Goal: Ask a question

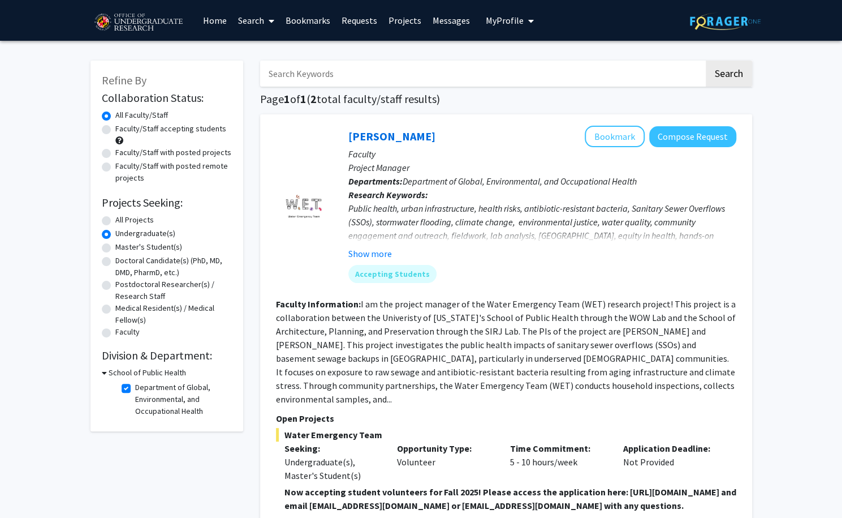
click at [115, 132] on label "Faculty/Staff accepting students" at bounding box center [170, 129] width 111 height 12
click at [115, 130] on input "Faculty/Staff accepting students" at bounding box center [118, 126] width 7 height 7
radio input "true"
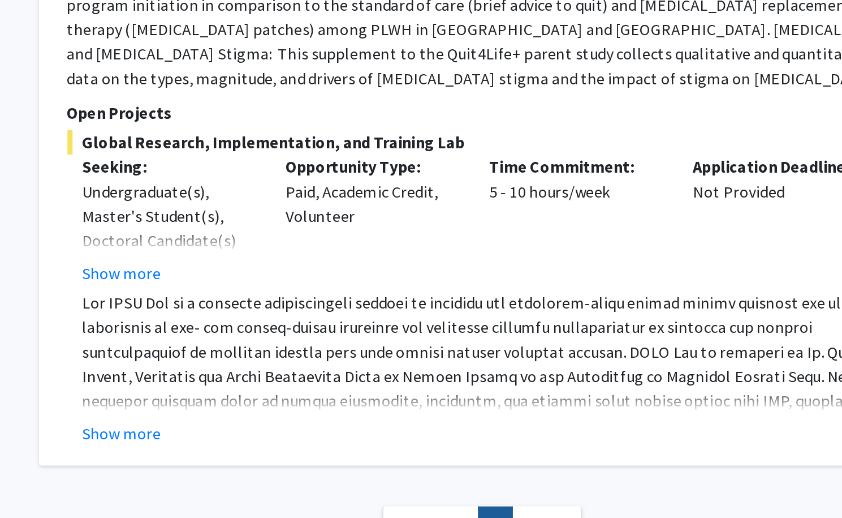
scroll to position [627, 0]
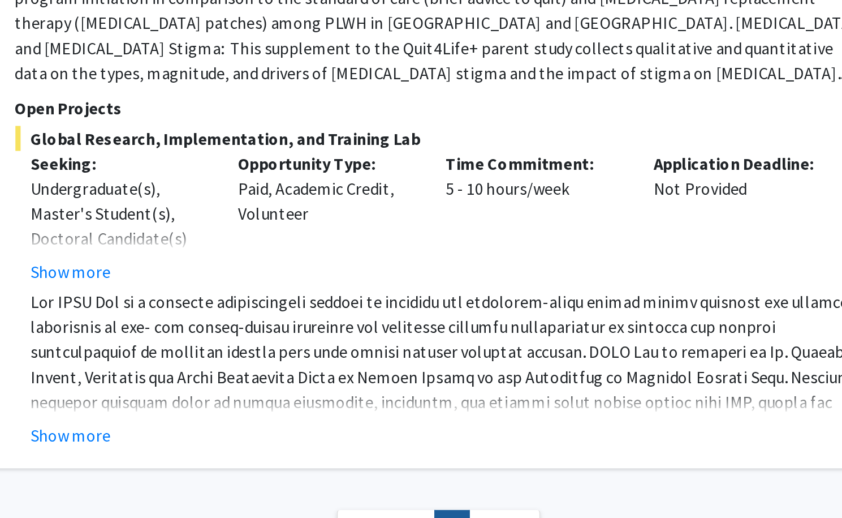
click at [513, 386] on span at bounding box center [509, 432] width 449 height 161
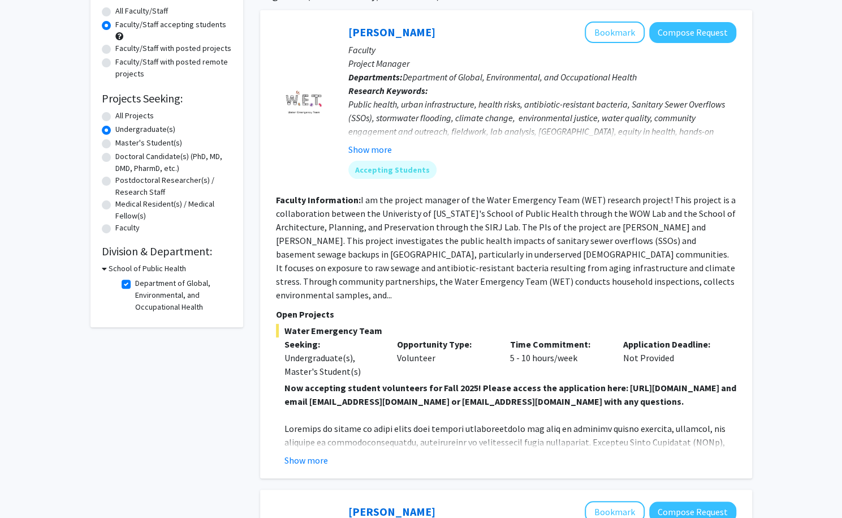
scroll to position [0, 0]
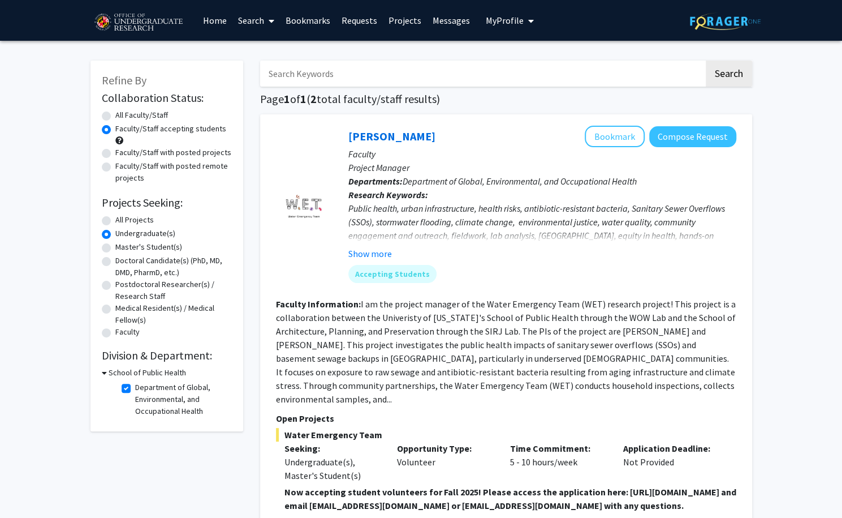
click at [135, 389] on label "Department of Global, Environmental, and Occupational Health" at bounding box center [182, 399] width 94 height 36
click at [135, 389] on input "Department of Global, Environmental, and Occupational Health" at bounding box center [138, 384] width 7 height 7
checkbox input "false"
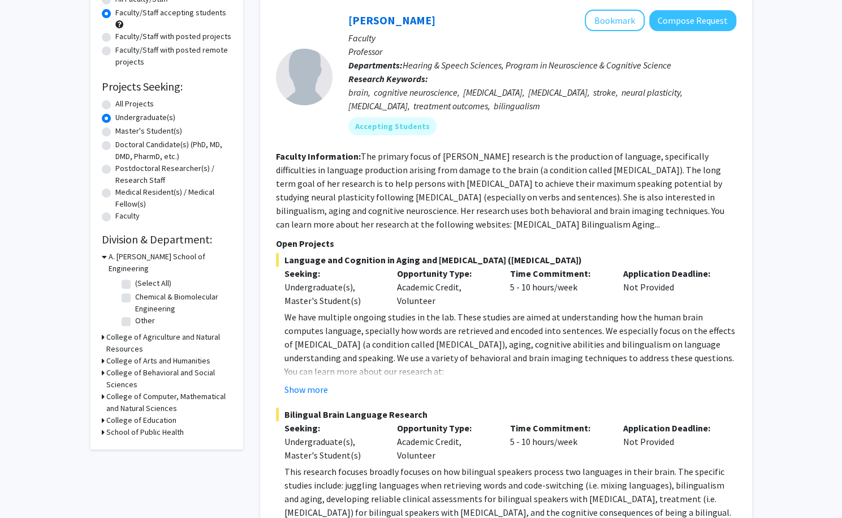
scroll to position [131, 0]
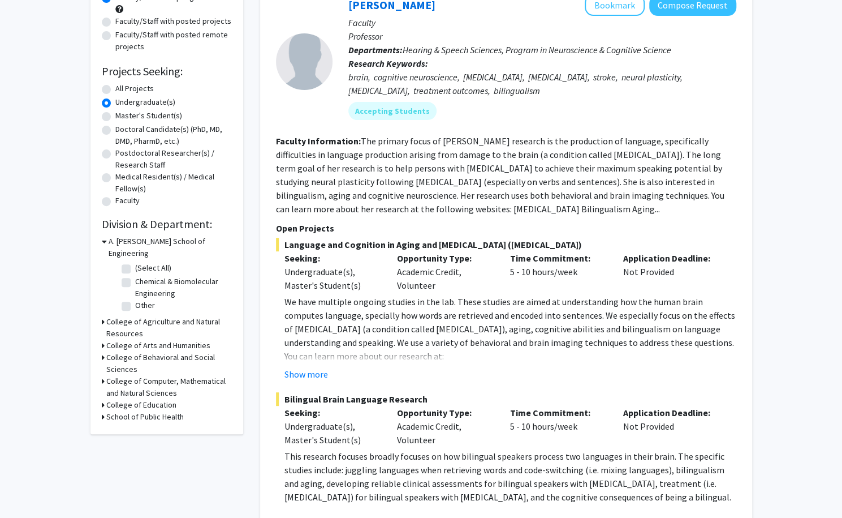
click at [104, 375] on div "College of Computer, Mathematical and Natural Sciences" at bounding box center [167, 387] width 130 height 24
click at [102, 375] on icon at bounding box center [103, 381] width 3 height 12
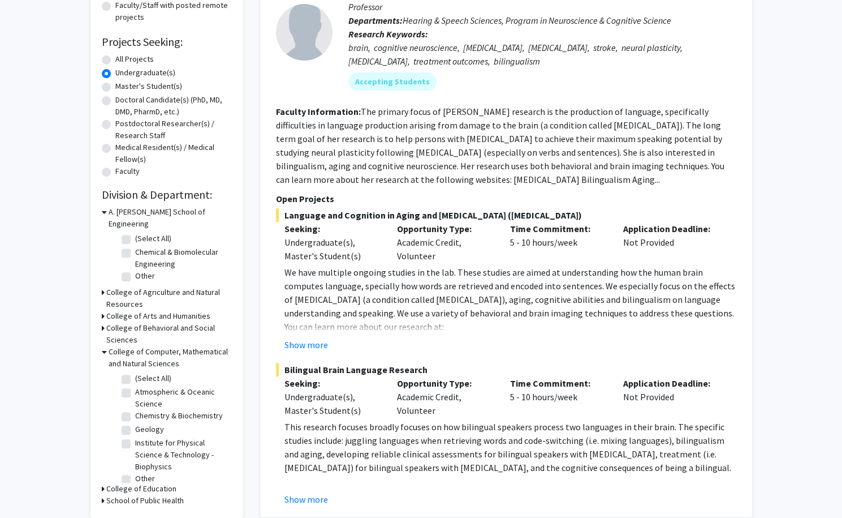
scroll to position [167, 0]
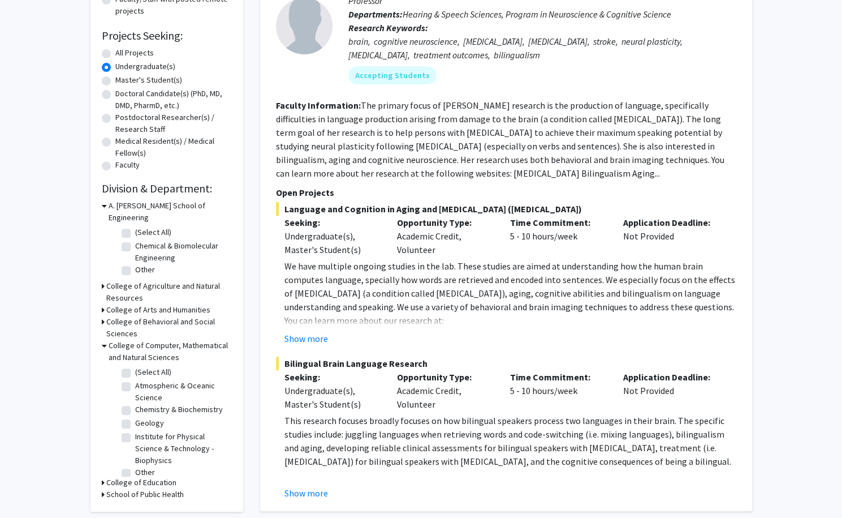
click at [135, 403] on label "Chemistry & Biochemistry" at bounding box center [179, 409] width 88 height 12
click at [135, 403] on input "Chemistry & Biochemistry" at bounding box center [138, 406] width 7 height 7
checkbox input "true"
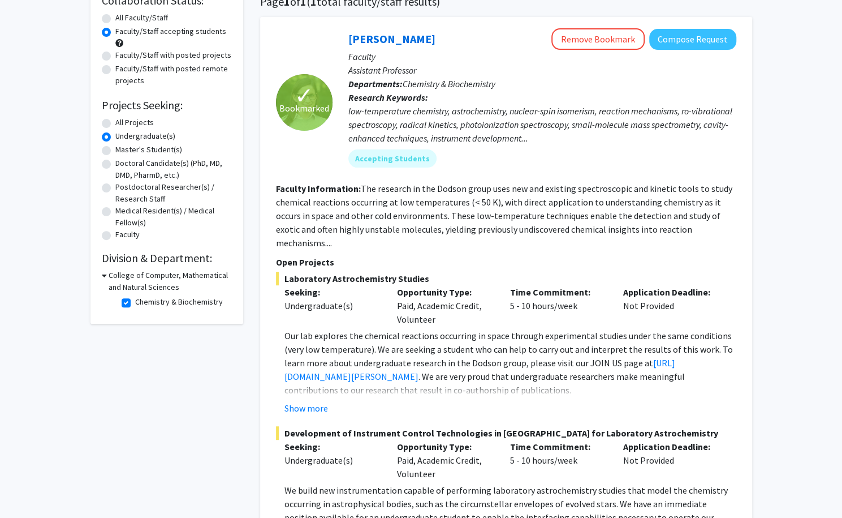
scroll to position [272, 0]
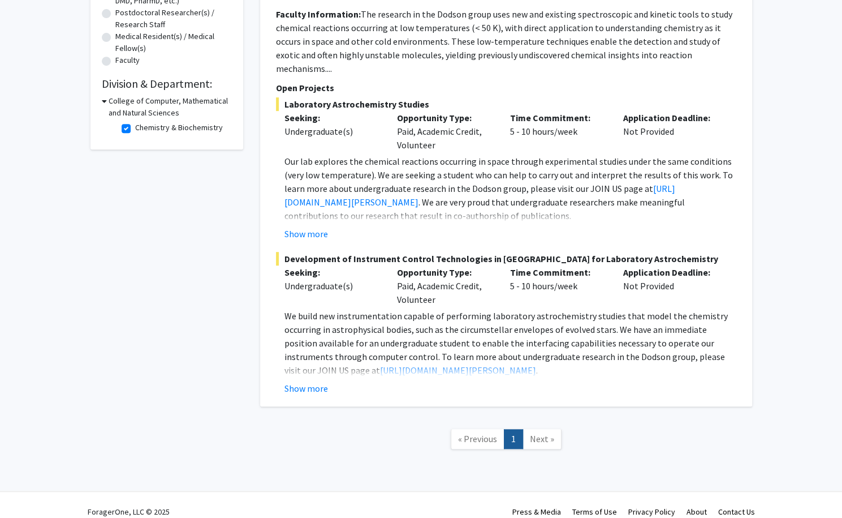
click at [135, 130] on label "Chemistry & Biochemistry" at bounding box center [179, 128] width 88 height 12
click at [135, 129] on input "Chemistry & Biochemistry" at bounding box center [138, 125] width 7 height 7
checkbox input "false"
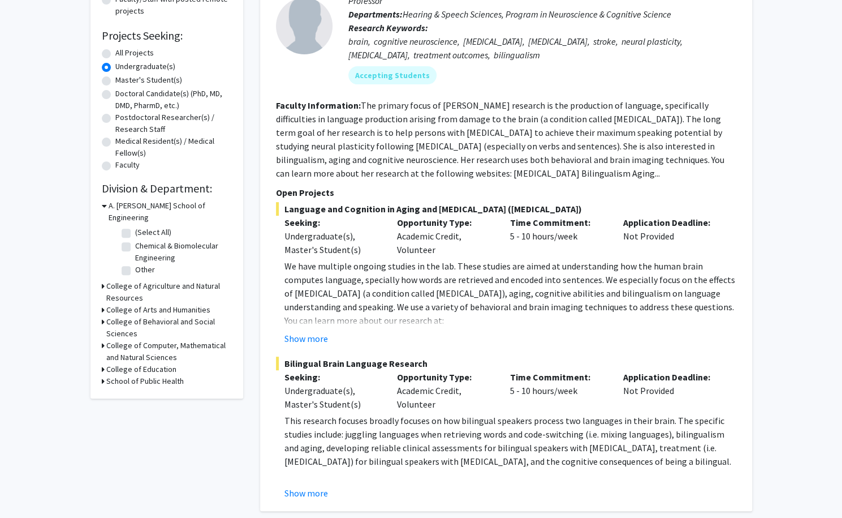
scroll to position [204, 0]
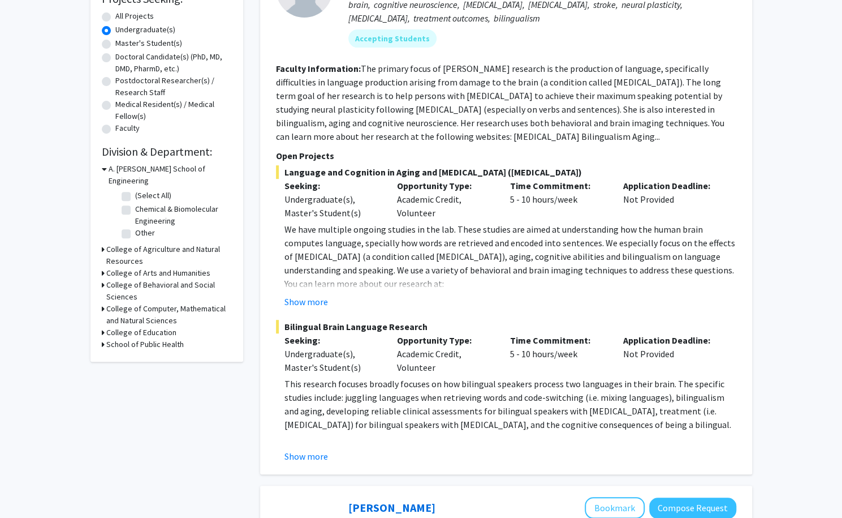
click at [111, 303] on h3 "College of Computer, Mathematical and Natural Sciences" at bounding box center [169, 315] width 126 height 24
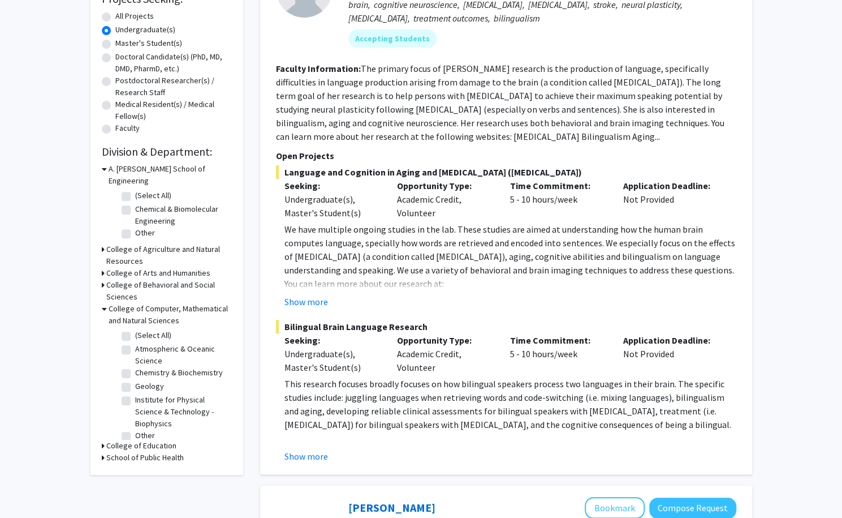
click at [135, 343] on label "Atmospheric & Oceanic Science" at bounding box center [182, 355] width 94 height 24
click at [135, 343] on input "Atmospheric & Oceanic Science" at bounding box center [138, 346] width 7 height 7
checkbox input "true"
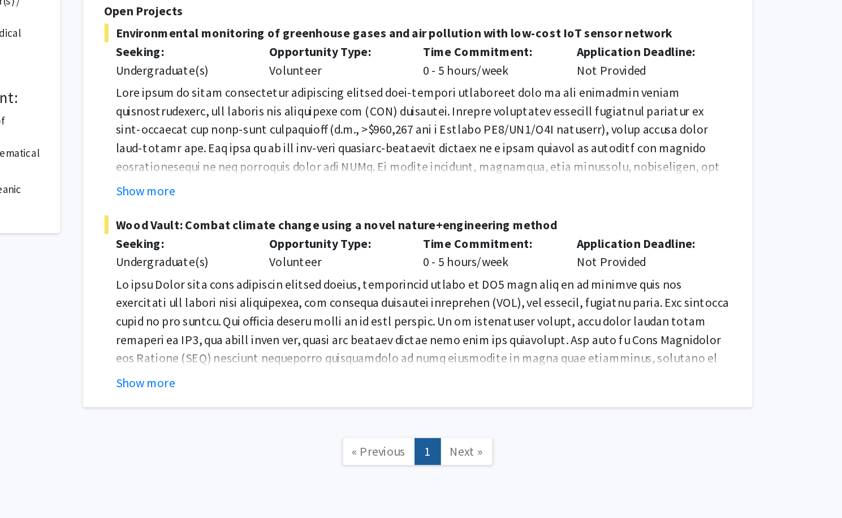
scroll to position [157, 0]
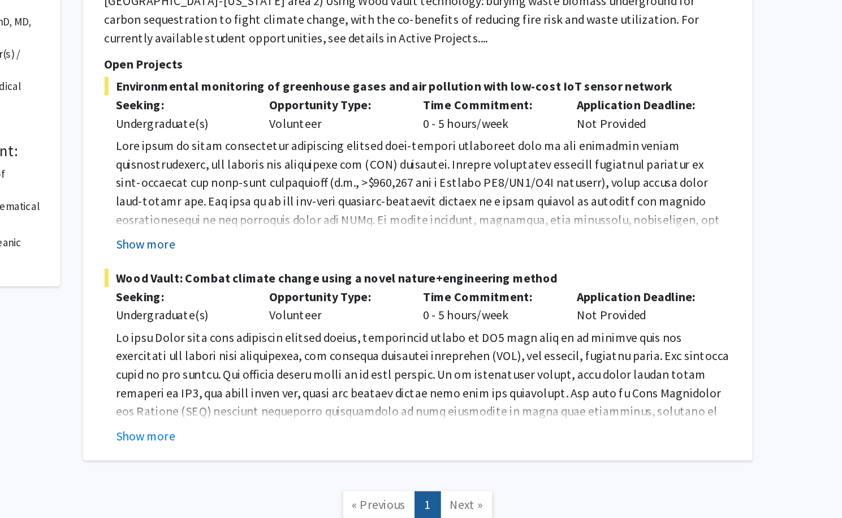
click at [319, 268] on button "Show more" at bounding box center [307, 267] width 44 height 14
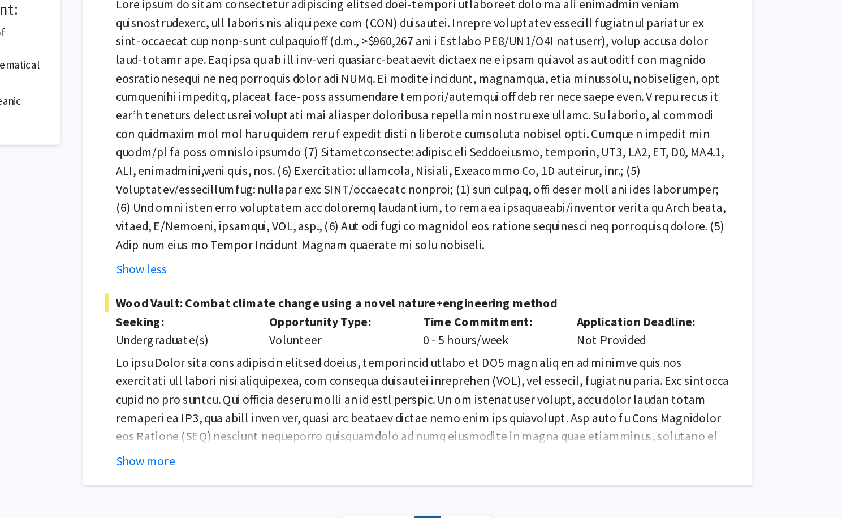
scroll to position [213, 0]
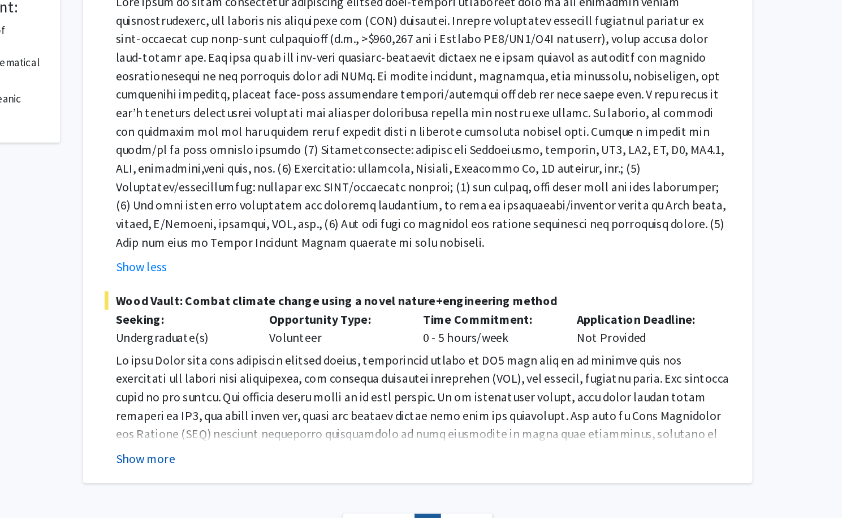
click at [311, 479] on button "Show more" at bounding box center [307, 474] width 44 height 14
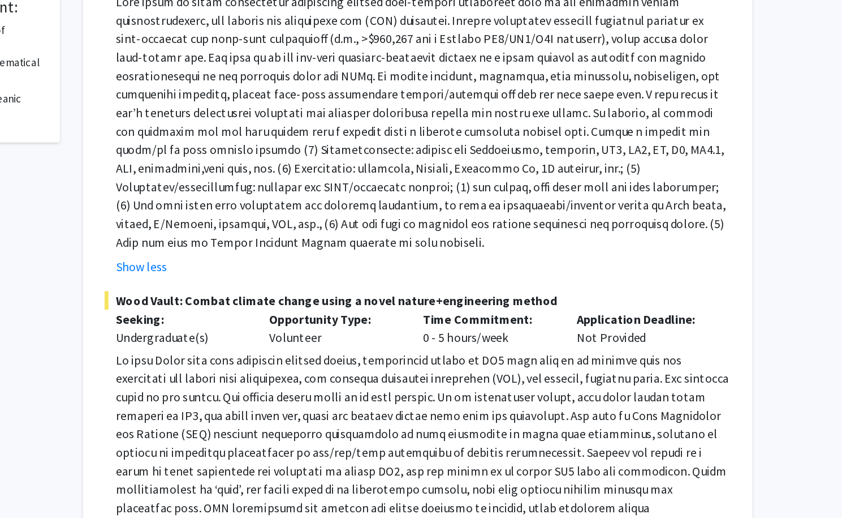
click at [376, 274] on p at bounding box center [511, 226] width 452 height 190
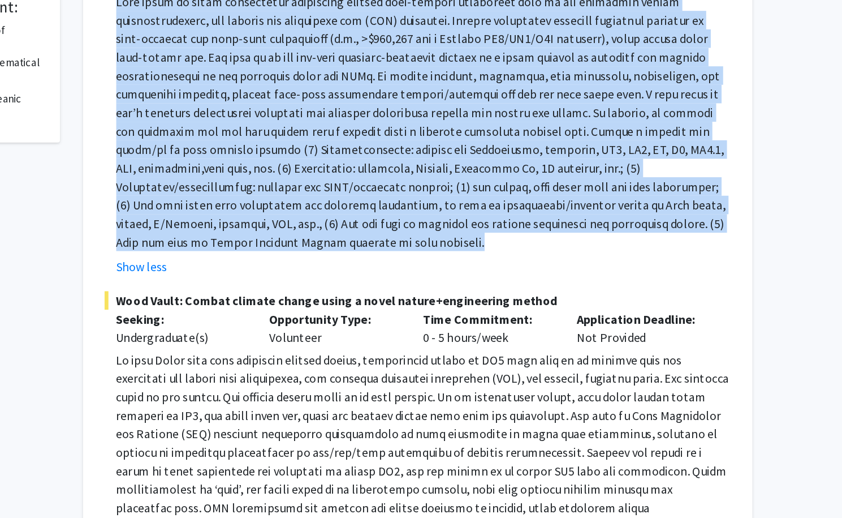
click at [376, 274] on p at bounding box center [511, 226] width 452 height 190
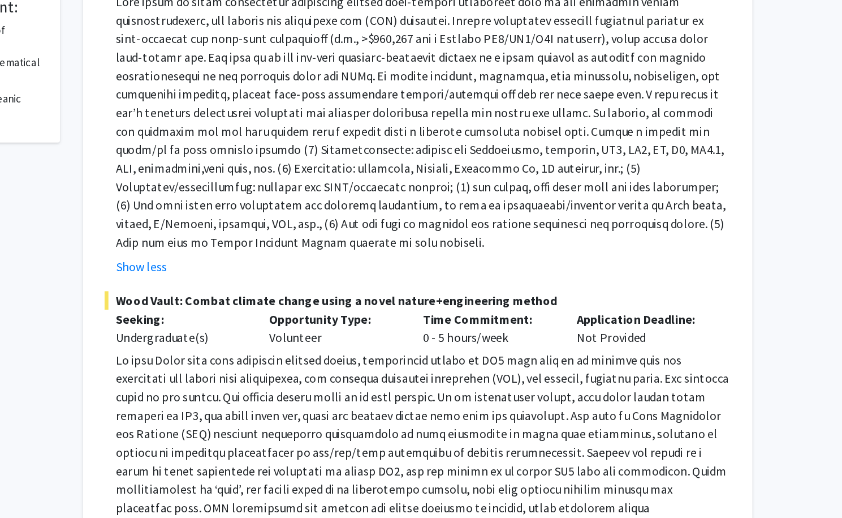
click at [376, 274] on p at bounding box center [511, 226] width 452 height 190
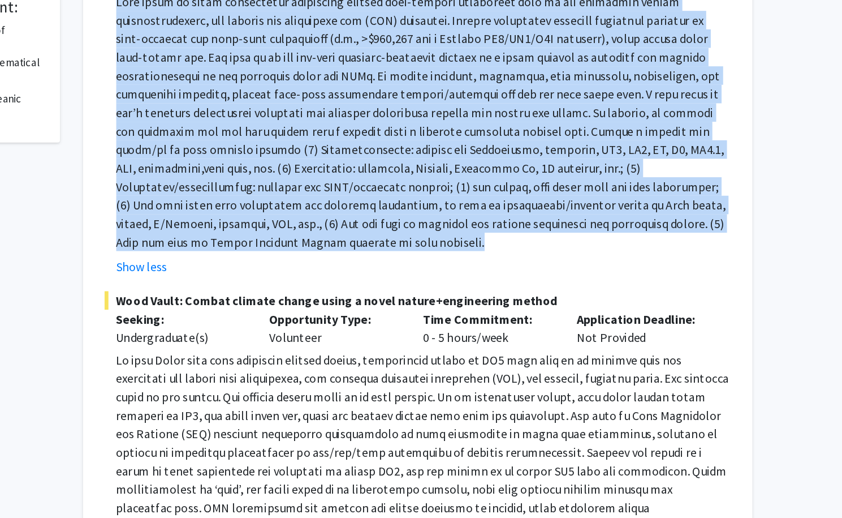
click at [376, 274] on p at bounding box center [511, 226] width 452 height 190
click at [406, 312] on p at bounding box center [511, 226] width 452 height 190
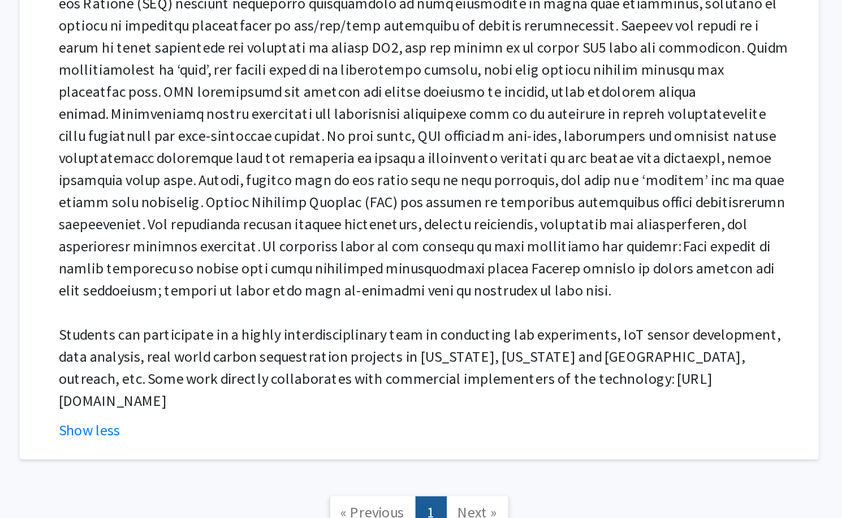
scroll to position [471, 0]
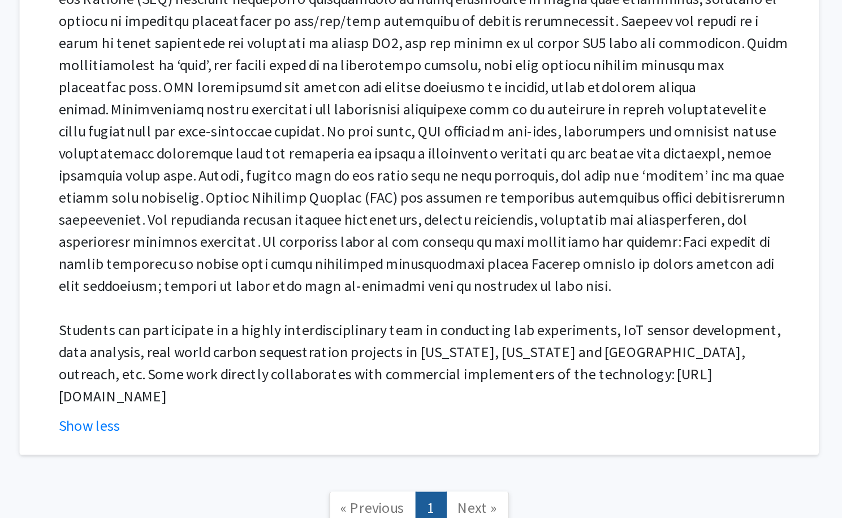
click at [458, 404] on p "Students can participate in a highly interdisciplinary team in conducting lab e…" at bounding box center [511, 422] width 452 height 54
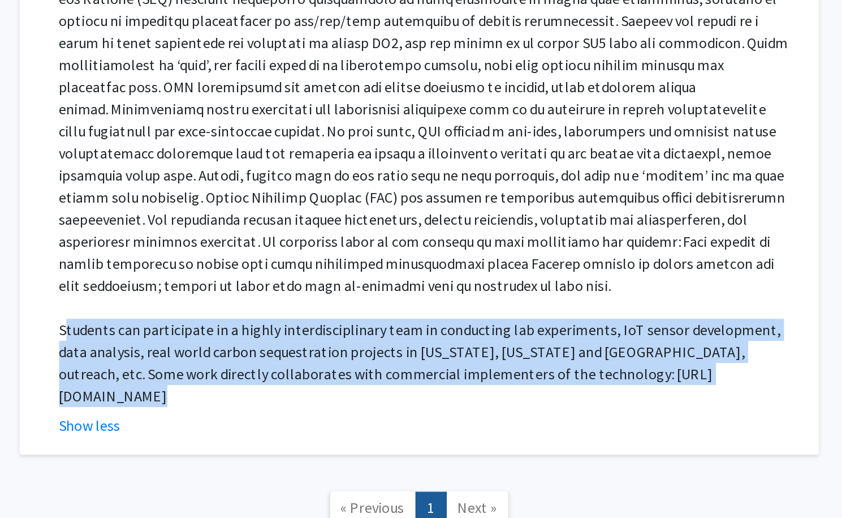
click at [458, 404] on p "Students can participate in a highly interdisciplinary team in conducting lab e…" at bounding box center [511, 422] width 452 height 54
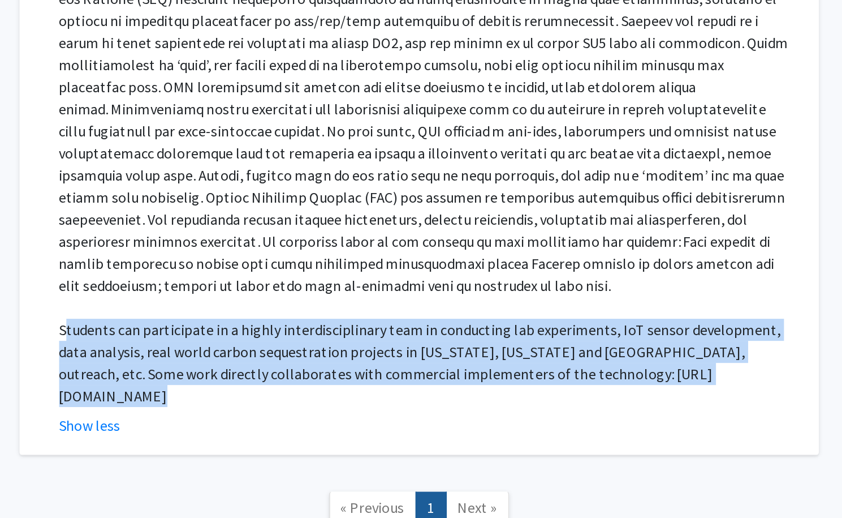
click at [458, 404] on p "Students can participate in a highly interdisciplinary team in conducting lab e…" at bounding box center [511, 422] width 452 height 54
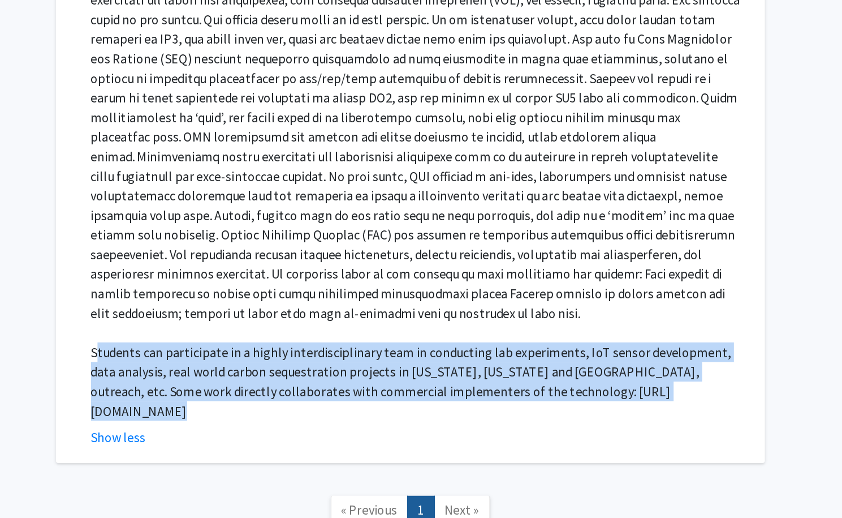
scroll to position [470, 0]
click at [440, 430] on p "Students can participate in a highly interdisciplinary team in conducting lab e…" at bounding box center [511, 423] width 452 height 54
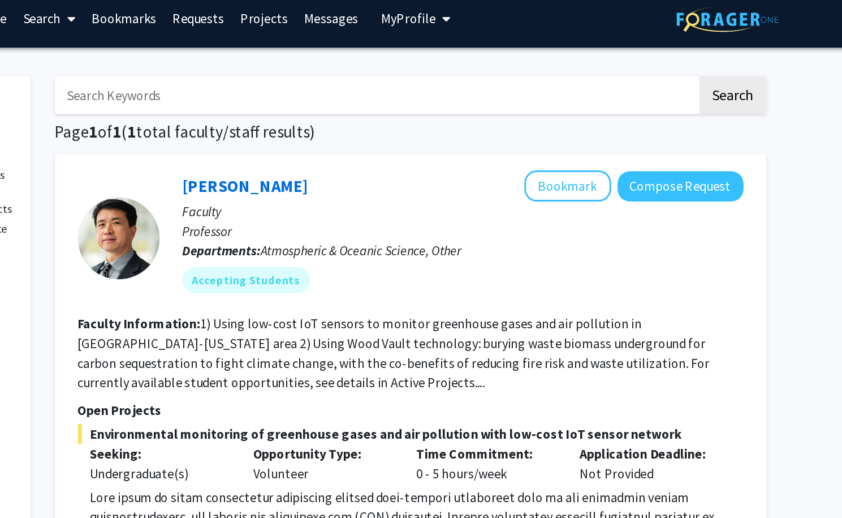
scroll to position [0, 0]
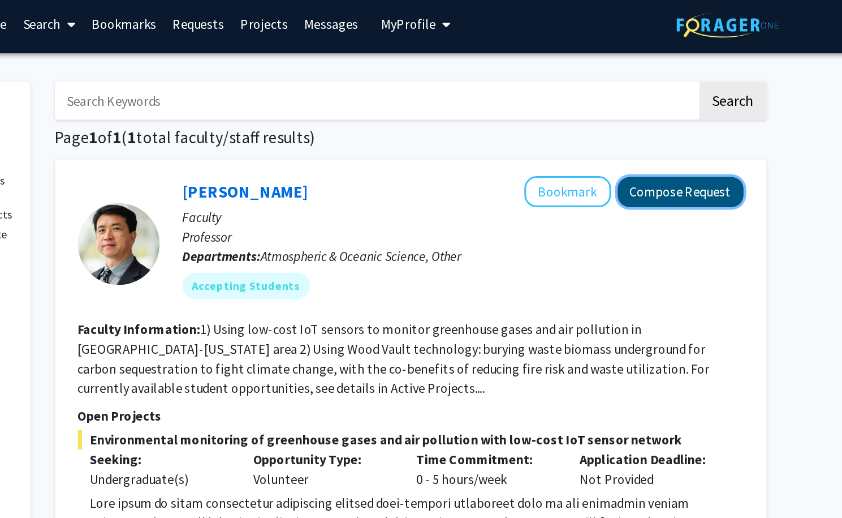
click at [695, 135] on button "Compose Request" at bounding box center [692, 136] width 87 height 21
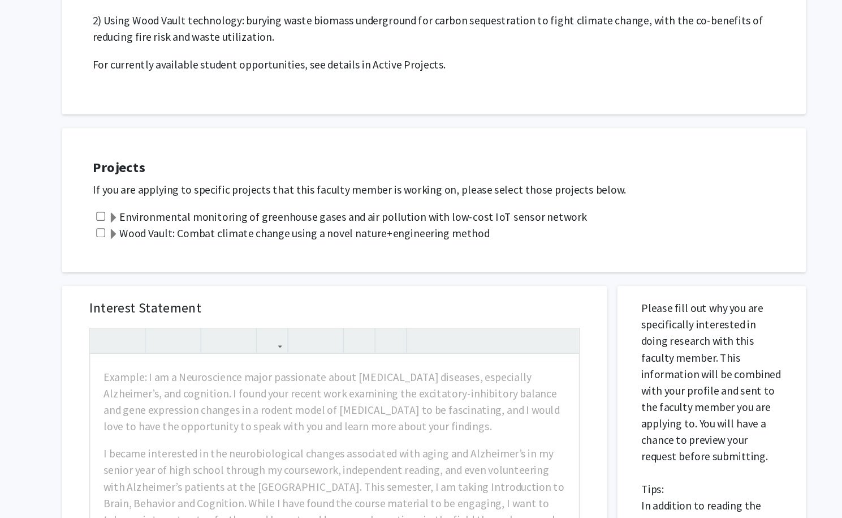
scroll to position [111, 0]
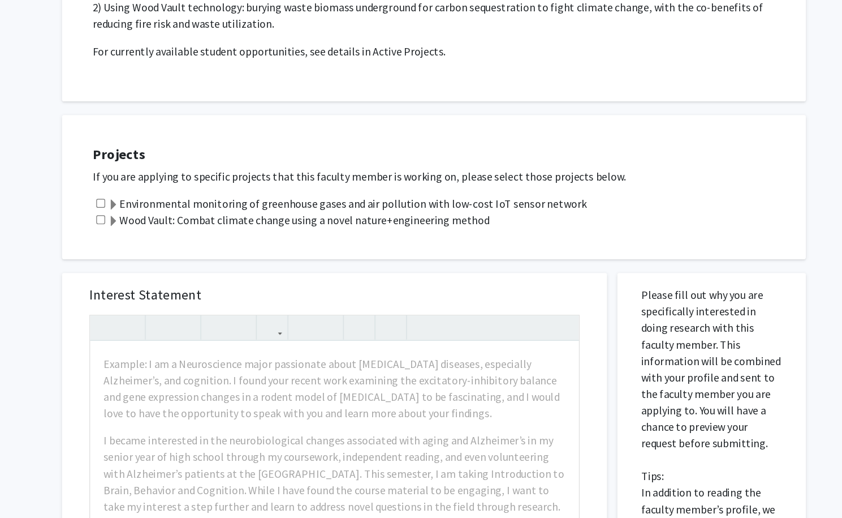
click at [163, 269] on span at bounding box center [161, 273] width 9 height 9
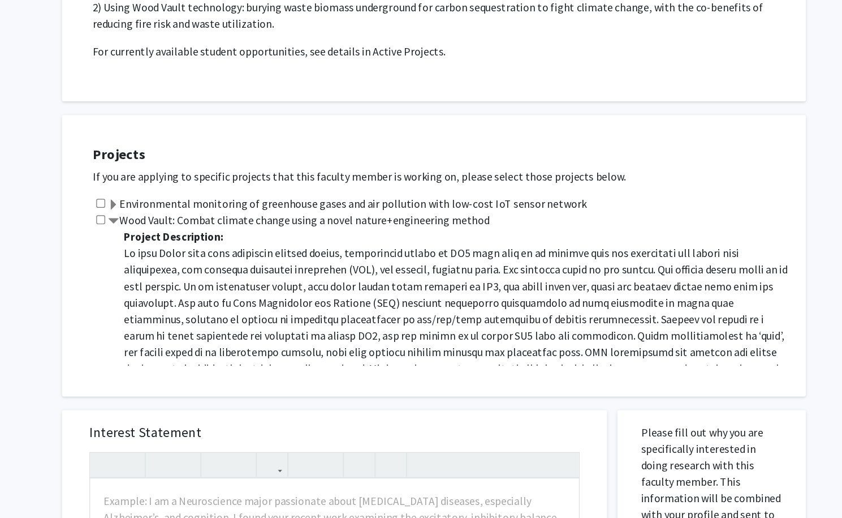
click at [161, 271] on span at bounding box center [161, 273] width 9 height 9
